Goal: Information Seeking & Learning: Compare options

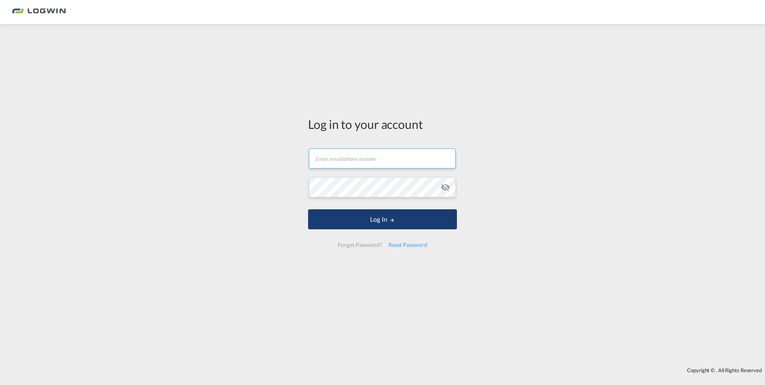
type input "[PERSON_NAME][EMAIL_ADDRESS][DOMAIN_NAME]"
click at [340, 212] on button "Log In" at bounding box center [382, 219] width 149 height 20
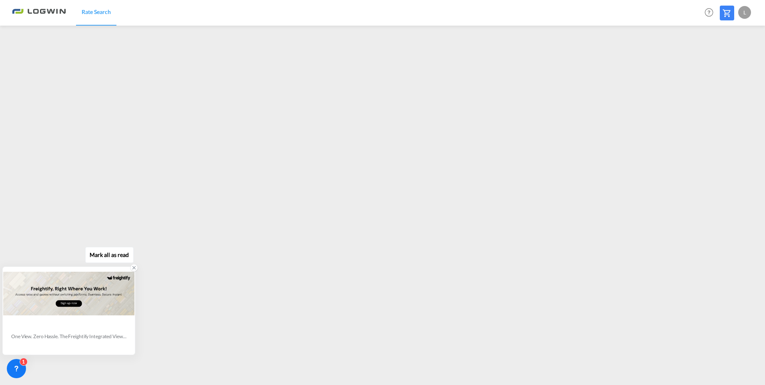
click at [134, 269] on icon at bounding box center [134, 268] width 6 height 6
